Goal: Information Seeking & Learning: Understand process/instructions

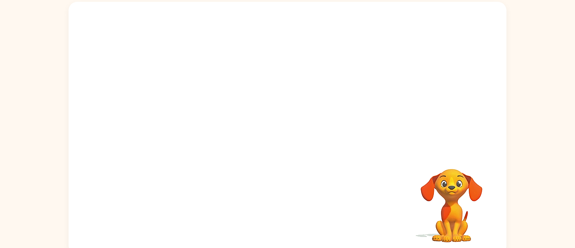
scroll to position [58, 0]
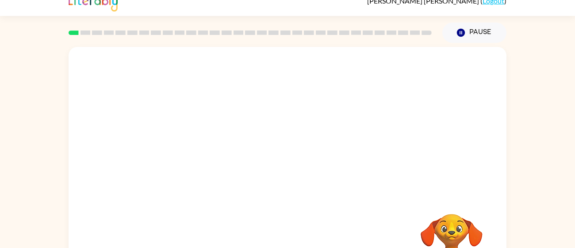
click at [277, 184] on video "Your browser must support playing .mp4 files to use Literably. Please try using…" at bounding box center [288, 121] width 438 height 149
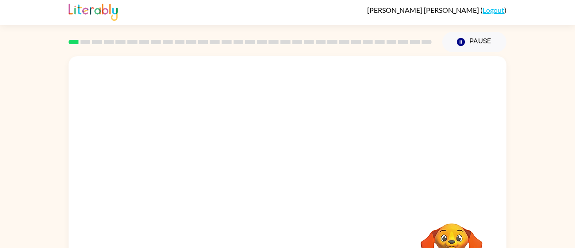
scroll to position [0, 0]
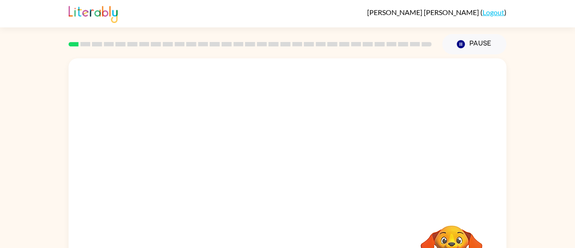
click at [277, 184] on video "Your browser must support playing .mp4 files to use Literably. Please try using…" at bounding box center [288, 132] width 438 height 149
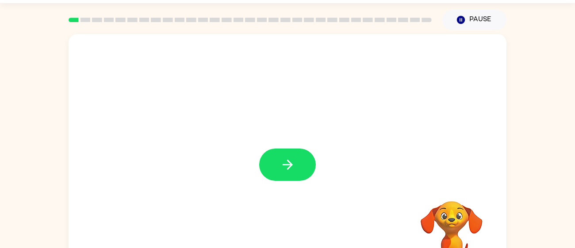
scroll to position [26, 0]
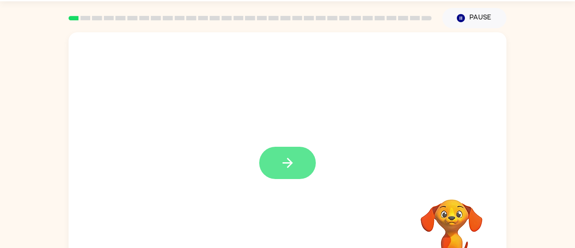
click at [290, 168] on icon "button" at bounding box center [287, 162] width 15 height 15
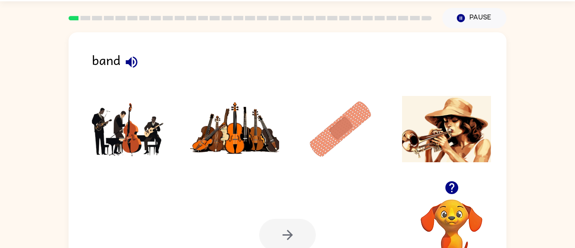
click at [130, 63] on icon "button" at bounding box center [131, 61] width 11 height 11
click at [342, 131] on img at bounding box center [340, 129] width 89 height 66
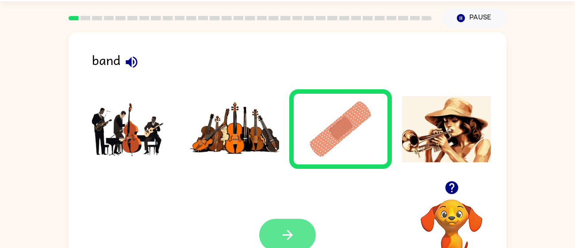
click at [295, 223] on button "button" at bounding box center [287, 235] width 57 height 32
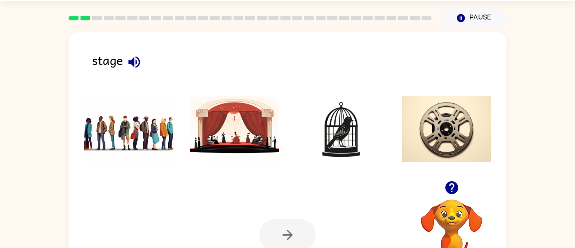
click at [303, 192] on div "Your browser must support playing .mp4 files to use Literably. Please try using…" at bounding box center [288, 234] width 438 height 99
click at [134, 61] on icon "button" at bounding box center [133, 61] width 15 height 15
click at [222, 128] on img at bounding box center [234, 129] width 89 height 66
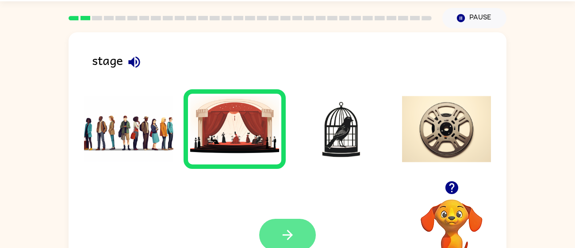
click at [306, 228] on button "button" at bounding box center [287, 235] width 57 height 32
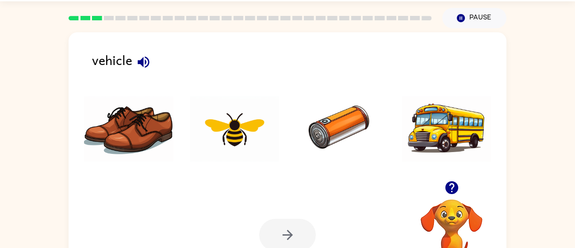
click at [145, 58] on icon "button" at bounding box center [143, 61] width 15 height 15
click at [328, 131] on img at bounding box center [340, 129] width 89 height 66
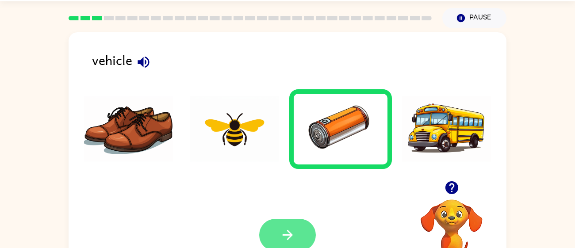
click at [292, 226] on button "button" at bounding box center [287, 235] width 57 height 32
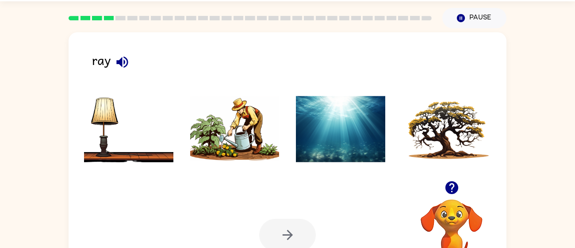
click at [118, 60] on icon "button" at bounding box center [121, 61] width 11 height 11
click at [263, 145] on img at bounding box center [234, 129] width 89 height 66
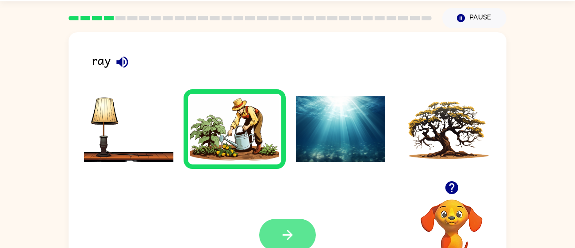
click at [299, 229] on button "button" at bounding box center [287, 235] width 57 height 32
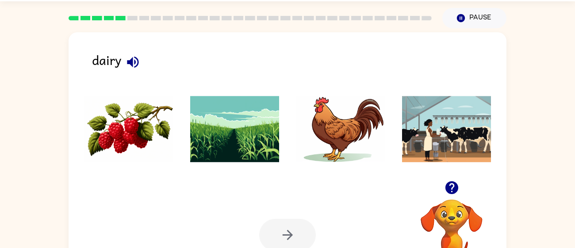
click at [133, 54] on icon "button" at bounding box center [132, 61] width 15 height 15
click at [133, 117] on img at bounding box center [128, 129] width 89 height 66
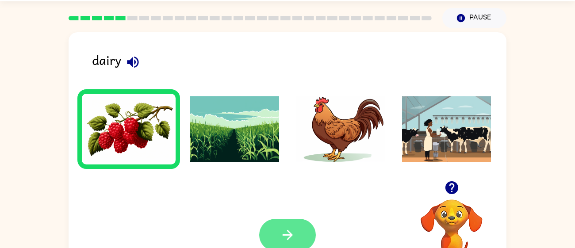
click at [272, 227] on button "button" at bounding box center [287, 235] width 57 height 32
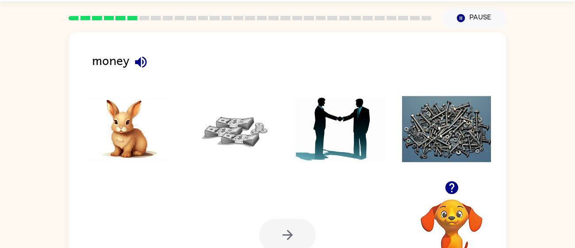
click at [139, 57] on icon "button" at bounding box center [140, 61] width 15 height 15
click at [227, 131] on img at bounding box center [234, 129] width 89 height 66
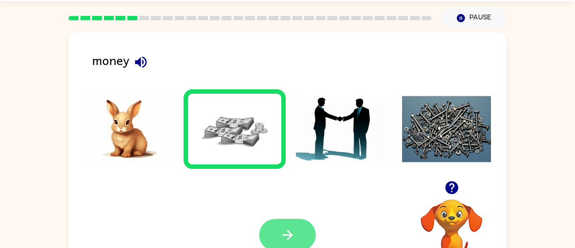
click at [292, 233] on icon "button" at bounding box center [287, 234] width 15 height 15
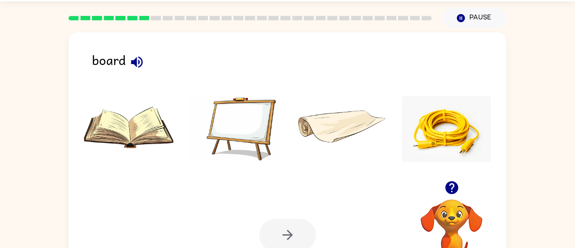
click at [137, 58] on icon "button" at bounding box center [136, 61] width 15 height 15
click at [256, 124] on img at bounding box center [234, 129] width 89 height 66
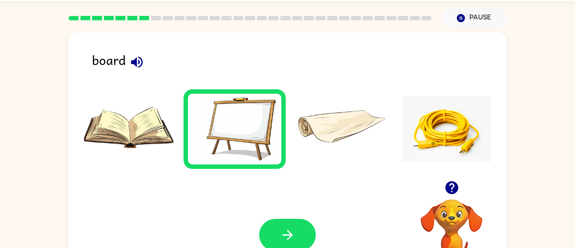
click at [130, 127] on img at bounding box center [128, 129] width 89 height 66
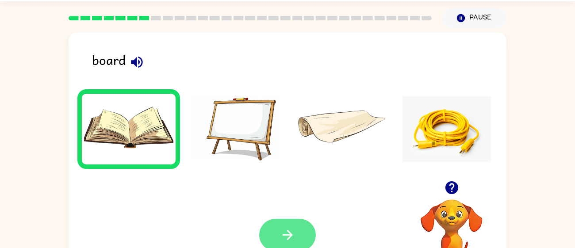
click at [299, 229] on button "button" at bounding box center [287, 235] width 57 height 32
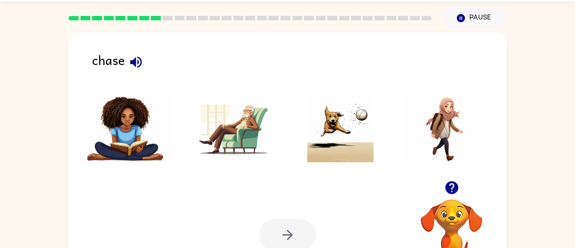
click at [138, 58] on icon "button" at bounding box center [135, 61] width 15 height 15
click at [344, 134] on img at bounding box center [340, 129] width 89 height 66
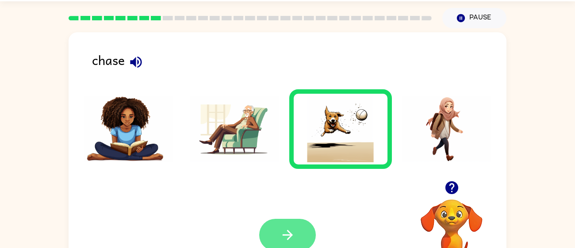
click at [292, 226] on button "button" at bounding box center [287, 235] width 57 height 32
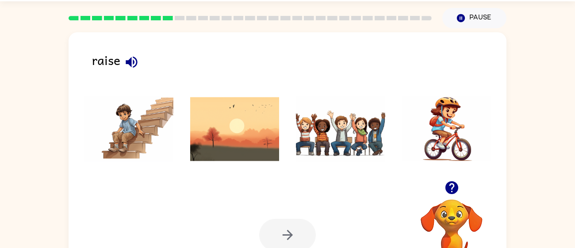
click at [132, 59] on icon "button" at bounding box center [131, 61] width 15 height 15
click at [321, 145] on img at bounding box center [340, 129] width 89 height 66
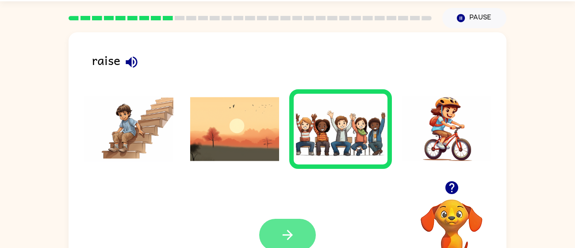
click at [292, 223] on button "button" at bounding box center [287, 235] width 57 height 32
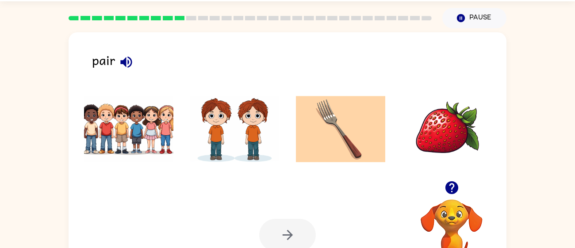
click at [129, 61] on icon "button" at bounding box center [125, 61] width 11 height 11
click at [122, 56] on icon "button" at bounding box center [125, 61] width 15 height 15
click at [204, 143] on img at bounding box center [234, 129] width 89 height 66
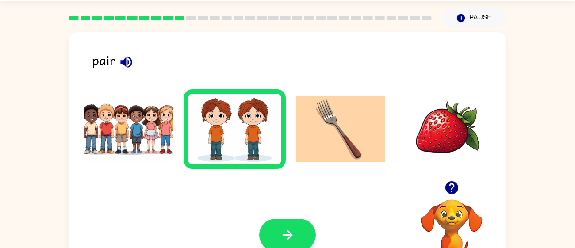
click at [155, 142] on img at bounding box center [128, 129] width 89 height 66
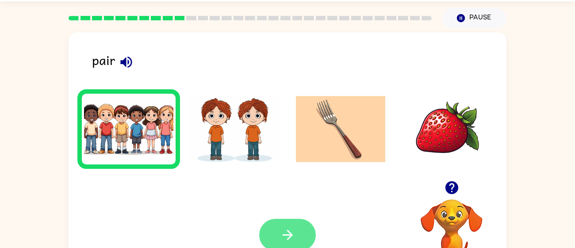
click at [294, 239] on icon "button" at bounding box center [287, 234] width 15 height 15
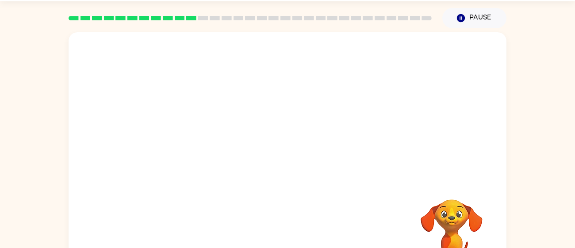
click at [294, 239] on div "Your browser must support playing .mp4 files to use Literably. Please try using…" at bounding box center [288, 158] width 438 height 252
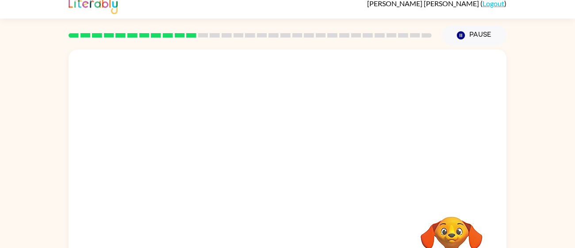
scroll to position [10, 0]
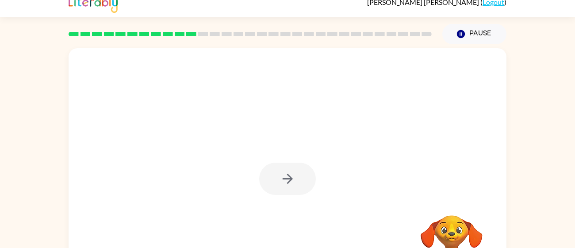
click at [283, 178] on div at bounding box center [287, 179] width 57 height 32
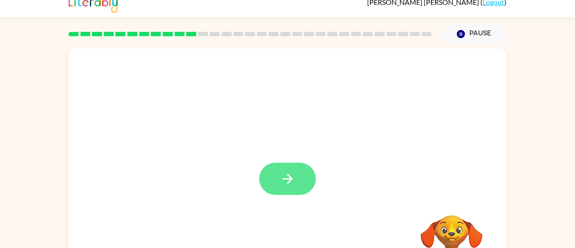
click at [293, 182] on icon "button" at bounding box center [287, 178] width 15 height 15
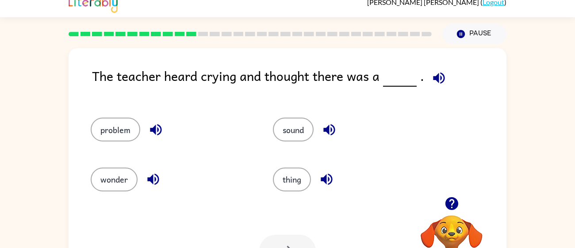
click at [435, 78] on icon "button" at bounding box center [438, 77] width 11 height 11
click at [327, 130] on icon "button" at bounding box center [328, 129] width 11 height 11
click at [327, 176] on icon "button" at bounding box center [326, 179] width 15 height 15
click at [160, 130] on icon "button" at bounding box center [155, 129] width 15 height 15
click at [154, 175] on icon "button" at bounding box center [152, 179] width 11 height 11
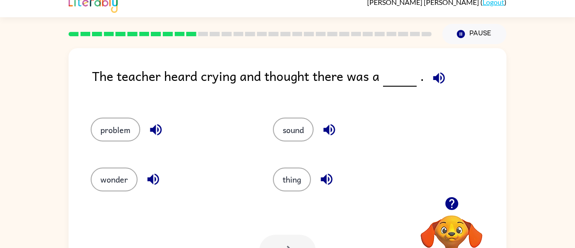
click at [437, 78] on icon "button" at bounding box center [438, 77] width 11 height 11
click at [157, 128] on icon "button" at bounding box center [155, 129] width 11 height 11
click at [124, 127] on button "problem" at bounding box center [116, 130] width 50 height 24
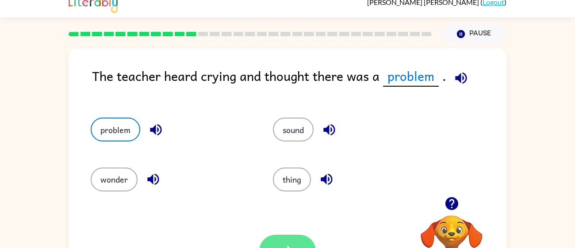
click at [291, 240] on button "button" at bounding box center [287, 251] width 57 height 32
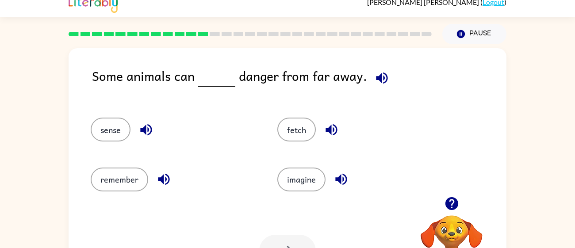
click at [382, 76] on icon "button" at bounding box center [381, 77] width 15 height 15
click at [143, 130] on icon "button" at bounding box center [145, 129] width 11 height 11
click at [162, 179] on icon "button" at bounding box center [163, 179] width 11 height 11
click at [331, 130] on icon "button" at bounding box center [331, 129] width 15 height 15
click at [341, 176] on icon "button" at bounding box center [340, 179] width 15 height 15
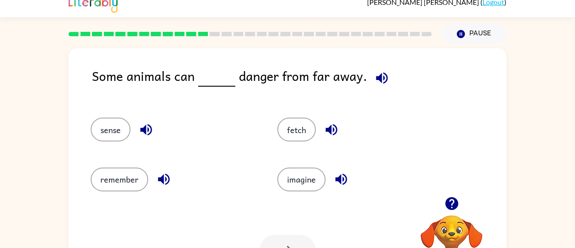
click at [380, 77] on icon "button" at bounding box center [381, 77] width 11 height 11
click at [147, 122] on icon "button" at bounding box center [145, 129] width 15 height 15
click at [103, 126] on button "sense" at bounding box center [111, 130] width 40 height 24
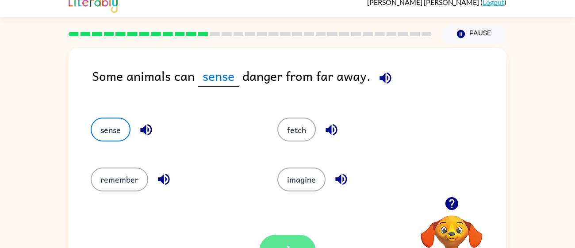
click at [285, 237] on button "button" at bounding box center [287, 251] width 57 height 32
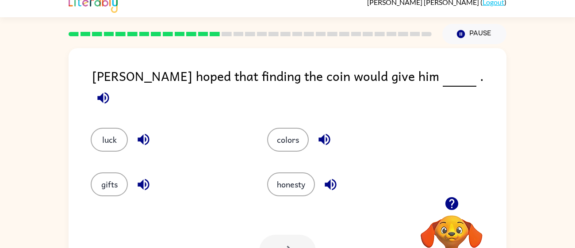
click at [109, 92] on icon "button" at bounding box center [102, 97] width 11 height 11
click at [323, 134] on icon "button" at bounding box center [323, 139] width 11 height 11
click at [333, 179] on icon "button" at bounding box center [329, 184] width 11 height 11
click at [142, 134] on icon "button" at bounding box center [142, 139] width 11 height 11
click at [139, 173] on button "button" at bounding box center [143, 184] width 23 height 23
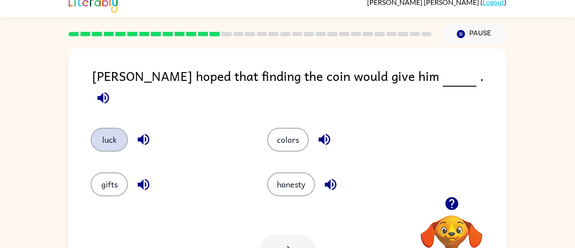
click at [111, 128] on button "luck" at bounding box center [109, 140] width 37 height 24
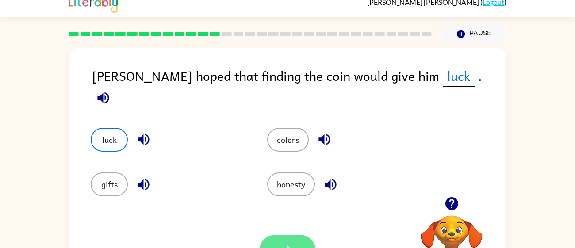
click at [300, 242] on button "button" at bounding box center [287, 251] width 57 height 32
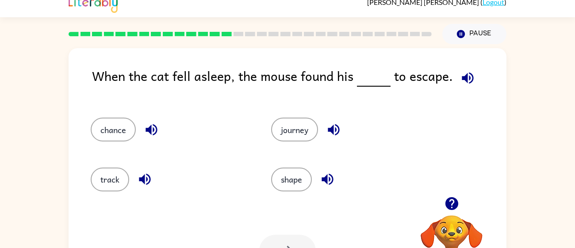
click at [468, 74] on icon "button" at bounding box center [467, 77] width 11 height 11
click at [153, 130] on icon "button" at bounding box center [150, 129] width 11 height 11
click at [145, 178] on icon "button" at bounding box center [144, 179] width 15 height 15
click at [336, 130] on icon "button" at bounding box center [333, 129] width 11 height 11
click at [329, 179] on icon "button" at bounding box center [326, 179] width 11 height 11
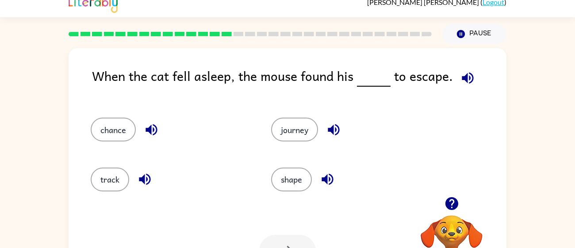
click at [154, 131] on icon "button" at bounding box center [151, 129] width 15 height 15
click at [103, 123] on button "chance" at bounding box center [113, 130] width 45 height 24
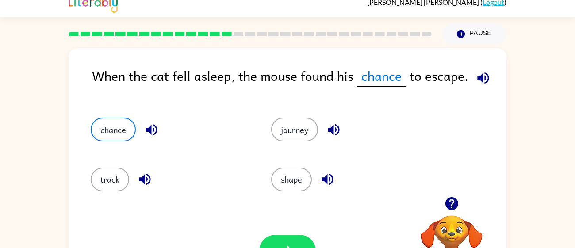
click at [479, 79] on icon "button" at bounding box center [482, 77] width 11 height 11
click at [294, 237] on button "button" at bounding box center [287, 251] width 57 height 32
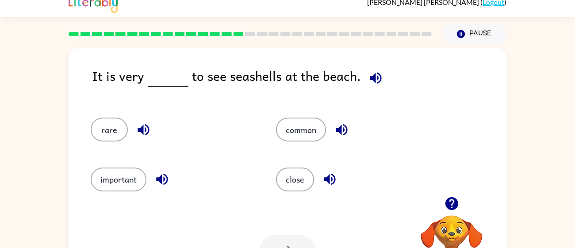
click at [373, 74] on icon "button" at bounding box center [375, 77] width 15 height 15
click at [368, 73] on icon "button" at bounding box center [375, 77] width 15 height 15
click at [143, 131] on icon "button" at bounding box center [142, 129] width 11 height 11
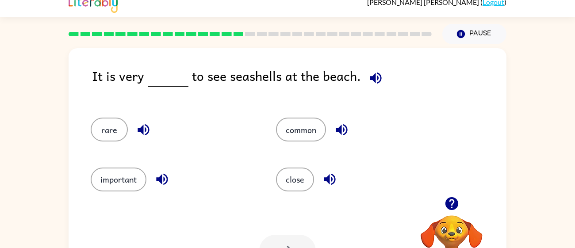
click at [163, 174] on icon "button" at bounding box center [161, 179] width 15 height 15
click at [340, 125] on icon "button" at bounding box center [341, 129] width 15 height 15
click at [328, 179] on icon "button" at bounding box center [329, 179] width 11 height 11
click at [160, 179] on icon "button" at bounding box center [161, 179] width 11 height 11
click at [141, 123] on icon "button" at bounding box center [143, 129] width 15 height 15
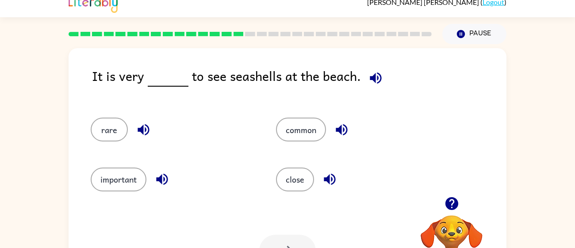
click at [373, 74] on icon "button" at bounding box center [375, 77] width 15 height 15
click at [109, 130] on button "rare" at bounding box center [109, 130] width 37 height 24
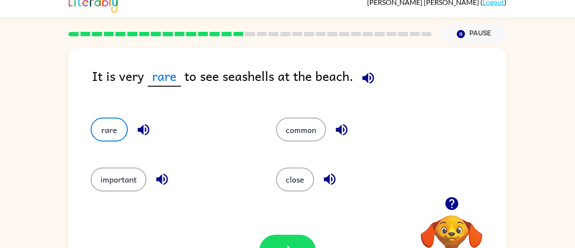
click at [362, 78] on icon "button" at bounding box center [367, 77] width 11 height 11
click at [344, 128] on icon "button" at bounding box center [341, 129] width 15 height 15
click at [332, 181] on icon "button" at bounding box center [329, 179] width 15 height 15
click at [306, 121] on button "common" at bounding box center [301, 130] width 50 height 24
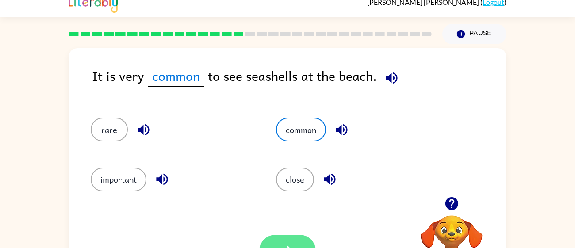
click at [285, 243] on icon "button" at bounding box center [287, 250] width 15 height 15
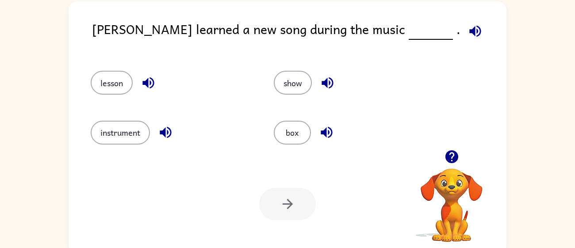
scroll to position [58, 0]
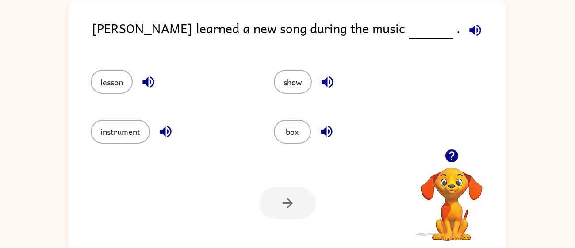
click at [286, 187] on div at bounding box center [287, 203] width 57 height 32
click at [467, 34] on icon "button" at bounding box center [474, 30] width 15 height 15
click at [151, 81] on icon "button" at bounding box center [147, 81] width 11 height 11
click at [165, 127] on icon "button" at bounding box center [165, 131] width 11 height 11
click at [330, 76] on icon "button" at bounding box center [327, 81] width 15 height 15
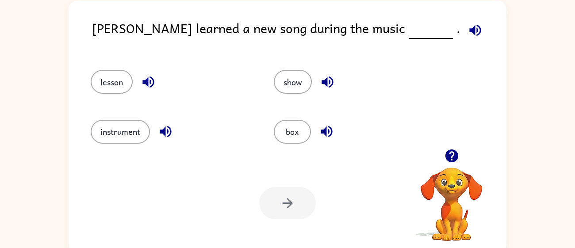
click at [328, 132] on icon "button" at bounding box center [326, 131] width 11 height 11
click at [467, 23] on icon "button" at bounding box center [474, 30] width 15 height 15
click at [329, 80] on icon "button" at bounding box center [326, 81] width 11 height 11
click at [144, 81] on icon "button" at bounding box center [147, 81] width 11 height 11
click at [123, 79] on button "lesson" at bounding box center [112, 82] width 42 height 24
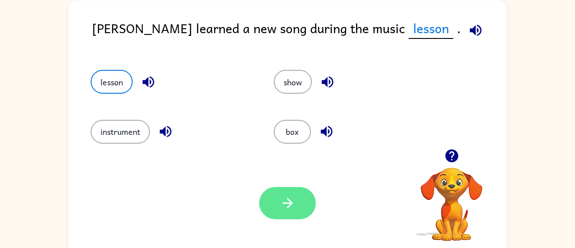
click at [300, 201] on button "button" at bounding box center [287, 203] width 57 height 32
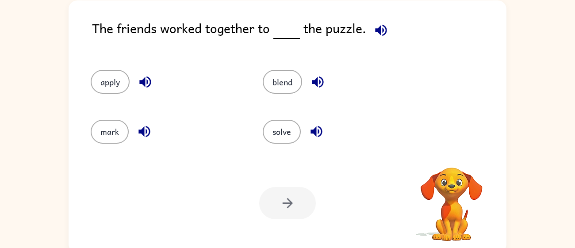
click at [336, 195] on div "Your browser must support playing .mp4 files to use Literably. Please try using…" at bounding box center [288, 202] width 438 height 99
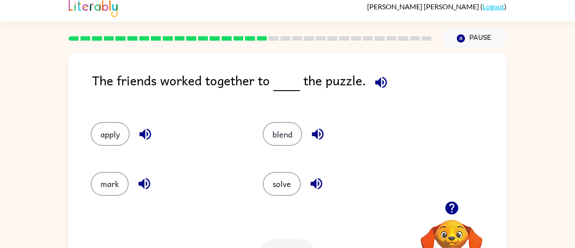
scroll to position [0, 0]
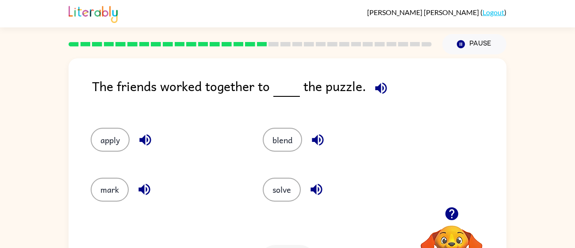
click at [336, 195] on div "solve" at bounding box center [339, 190] width 152 height 24
click at [384, 84] on icon "button" at bounding box center [380, 87] width 15 height 15
click at [148, 136] on icon "button" at bounding box center [144, 139] width 11 height 11
click at [144, 192] on icon "button" at bounding box center [144, 189] width 15 height 15
click at [320, 136] on icon "button" at bounding box center [317, 139] width 11 height 11
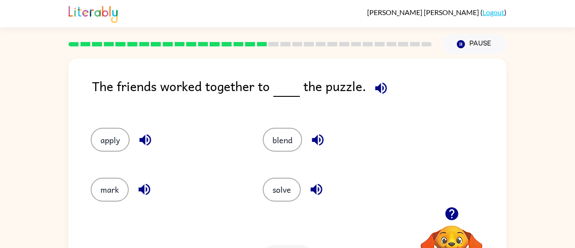
click at [318, 190] on icon "button" at bounding box center [315, 189] width 11 height 11
click at [285, 193] on button "solve" at bounding box center [282, 190] width 38 height 24
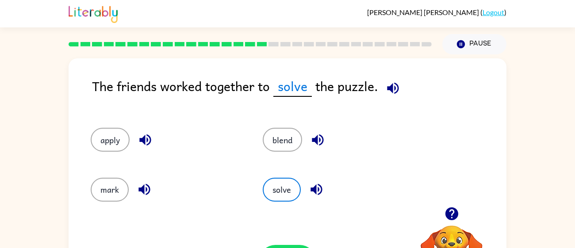
click at [393, 85] on icon "button" at bounding box center [392, 87] width 15 height 15
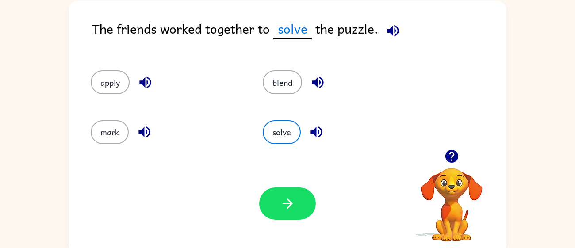
scroll to position [54, 0]
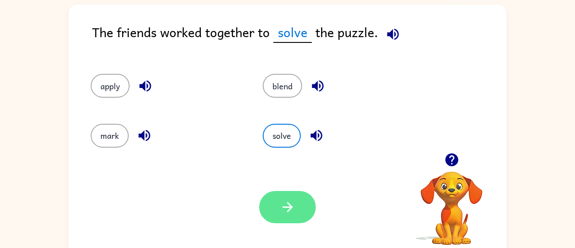
click at [290, 201] on icon "button" at bounding box center [287, 206] width 15 height 15
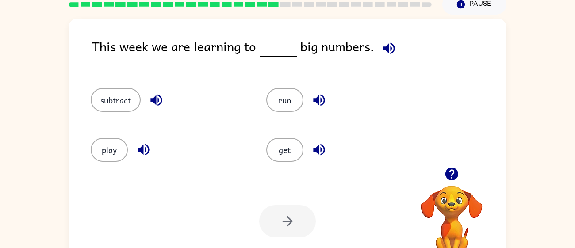
scroll to position [0, 0]
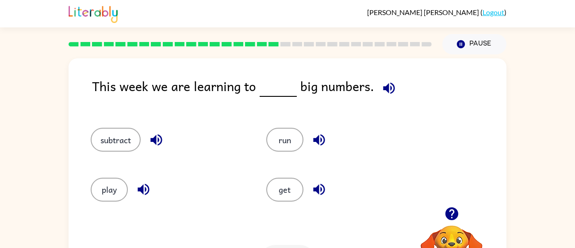
click at [385, 83] on icon "button" at bounding box center [388, 87] width 15 height 15
click at [465, 43] on icon "Pause" at bounding box center [461, 44] width 10 height 10
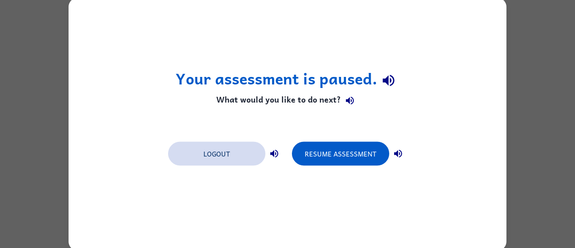
click at [237, 158] on button "Logout" at bounding box center [216, 153] width 97 height 24
